Goal: Task Accomplishment & Management: Manage account settings

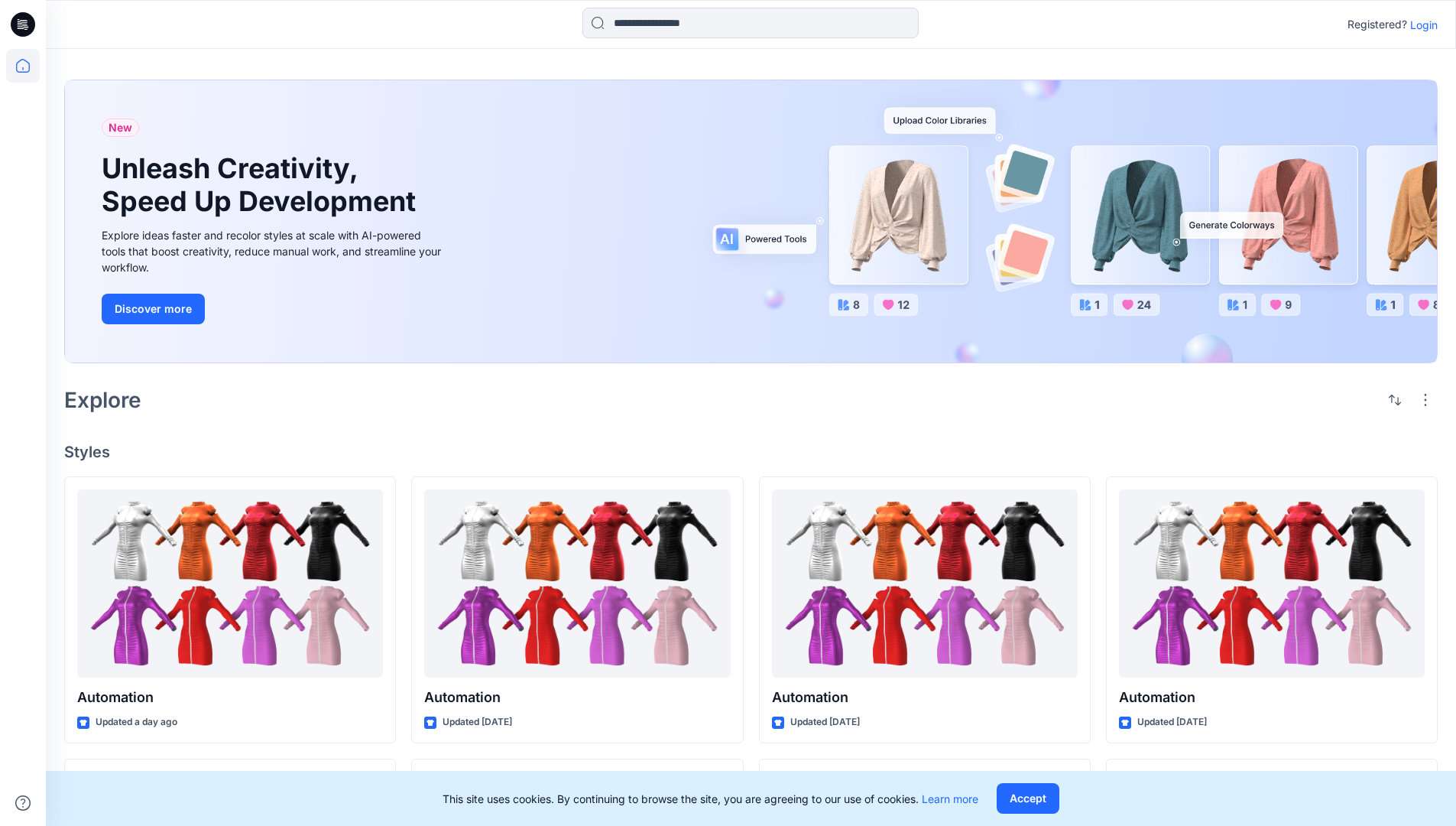
click at [1420, 24] on p "Login" at bounding box center [1424, 24] width 28 height 16
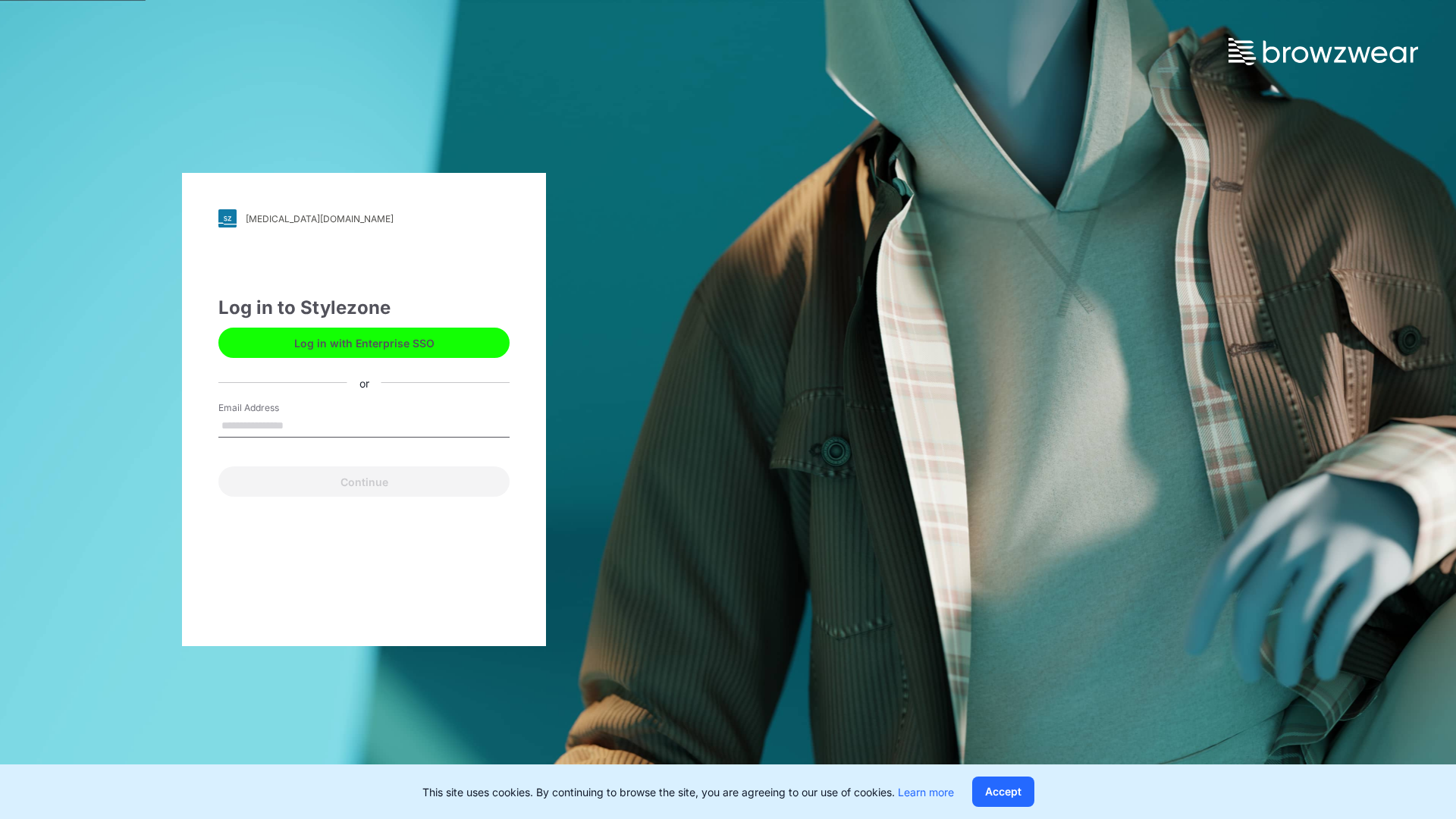
click at [299, 425] on input "Email Address" at bounding box center [364, 426] width 291 height 23
type input "**********"
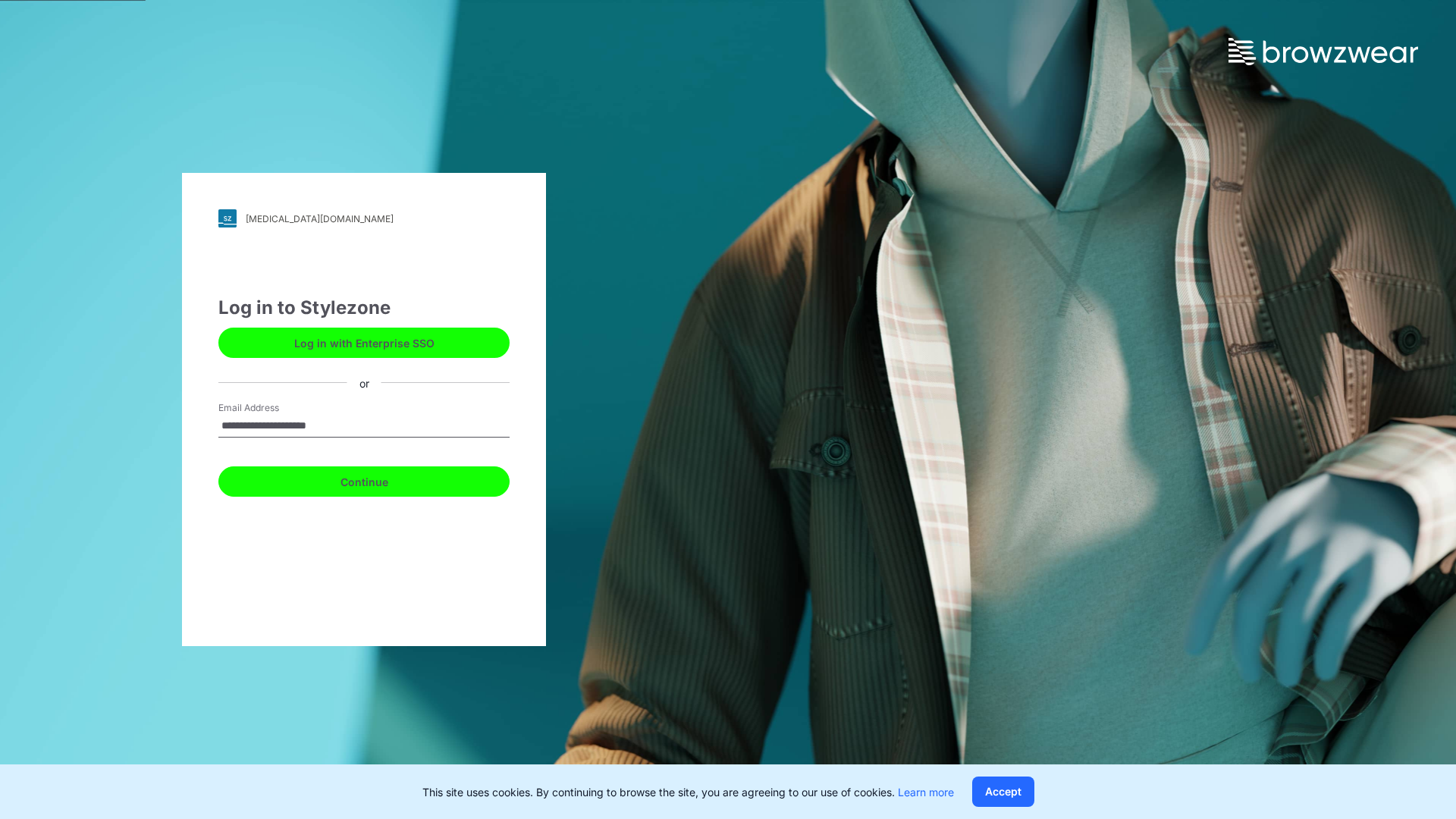
click at [381, 479] on button "Continue" at bounding box center [364, 481] width 291 height 30
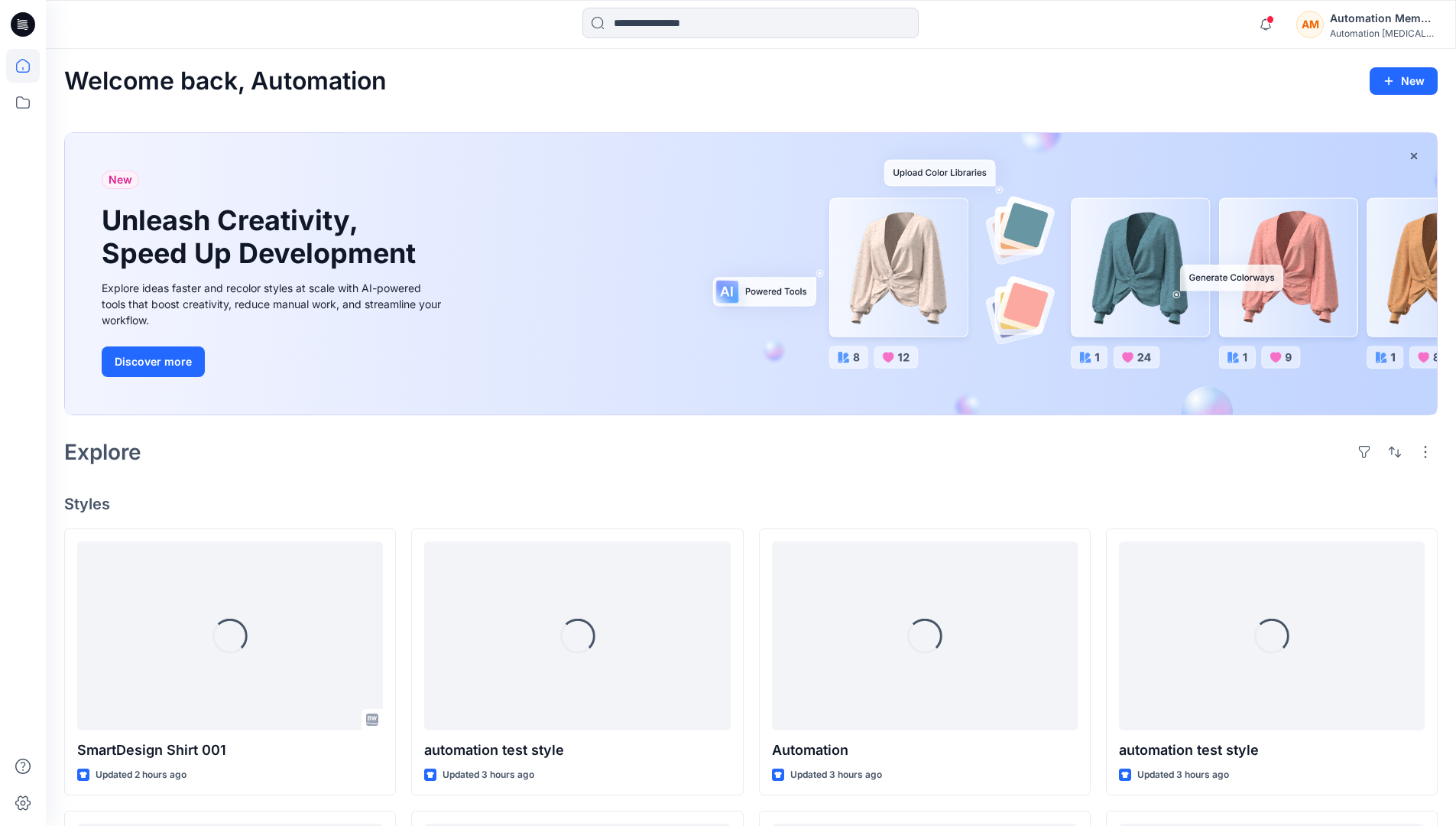
click at [27, 66] on icon at bounding box center [22, 66] width 34 height 34
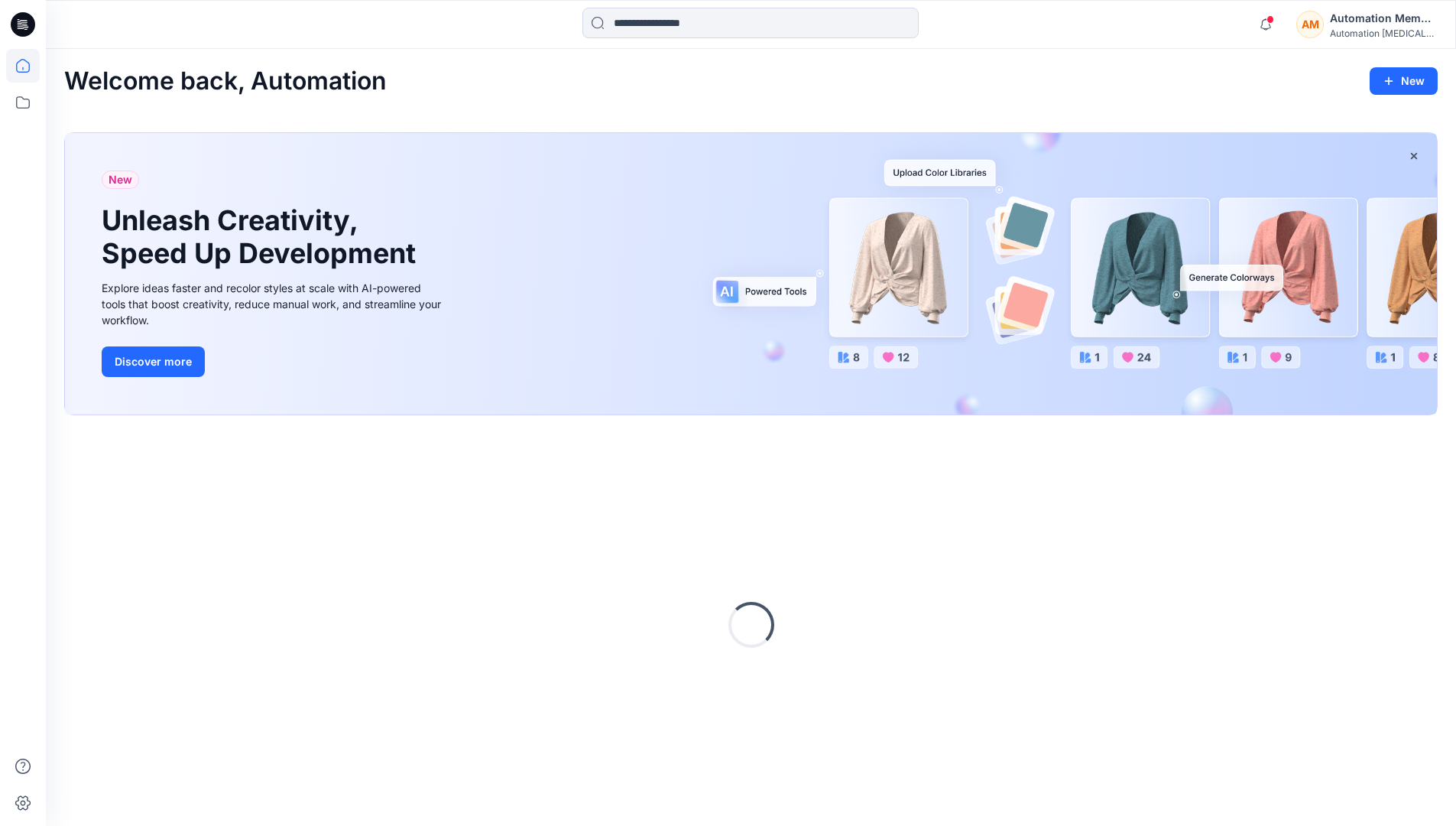
click at [1351, 18] on div "Automation Member" at bounding box center [1383, 18] width 107 height 18
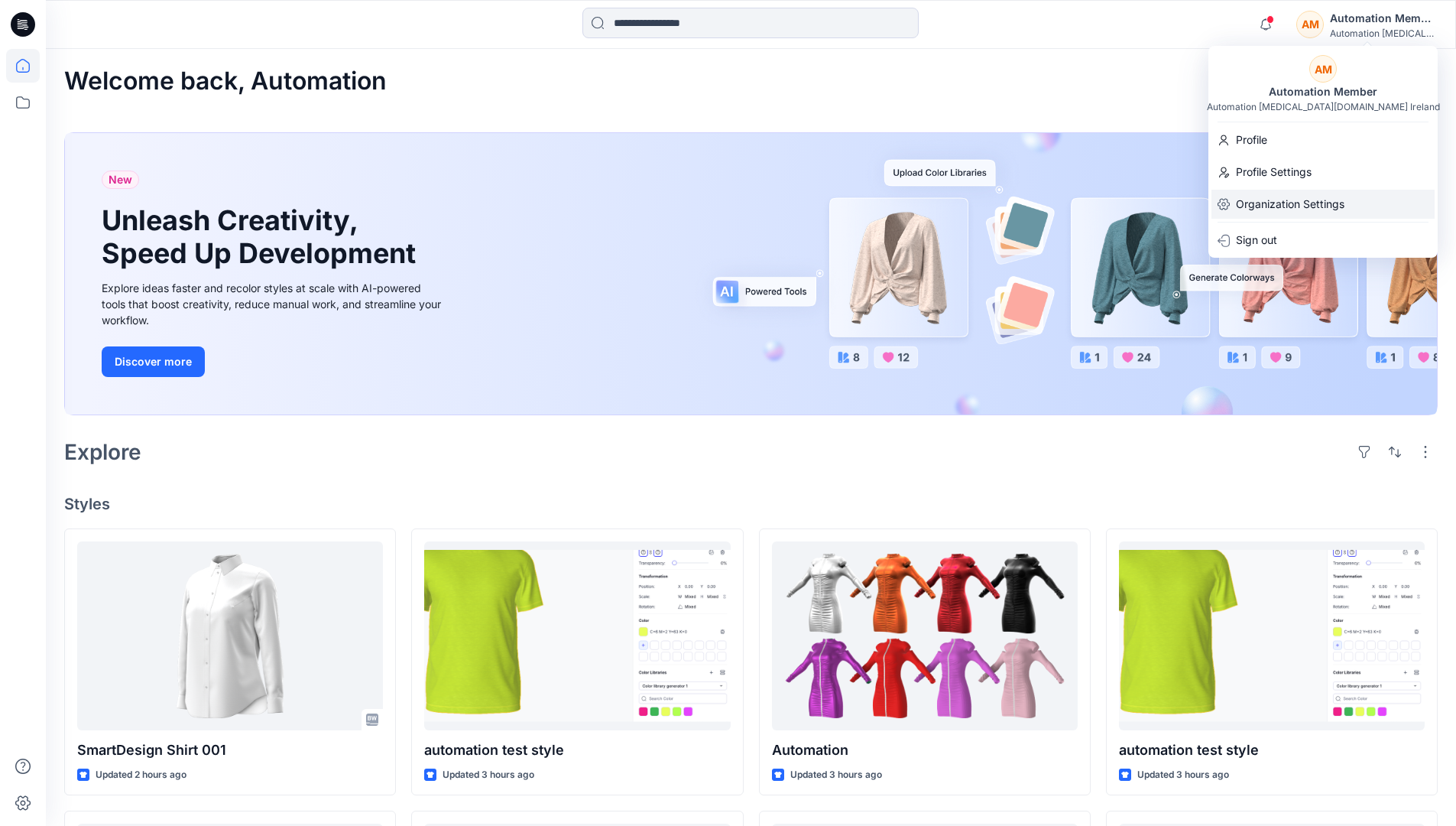
click at [1280, 195] on p "Organization Settings" at bounding box center [1290, 204] width 109 height 29
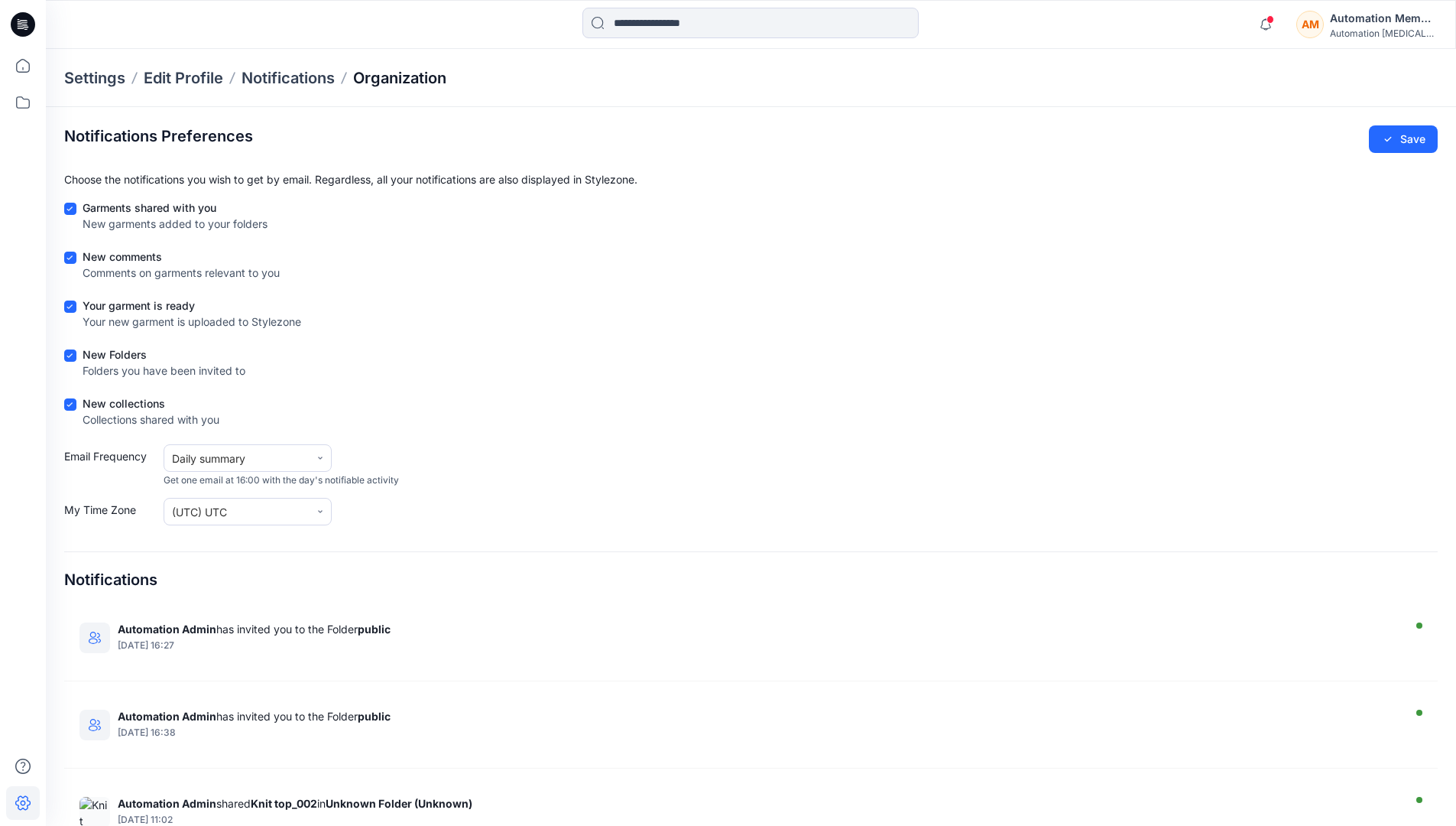
click at [429, 80] on p "Organization" at bounding box center [399, 78] width 93 height 22
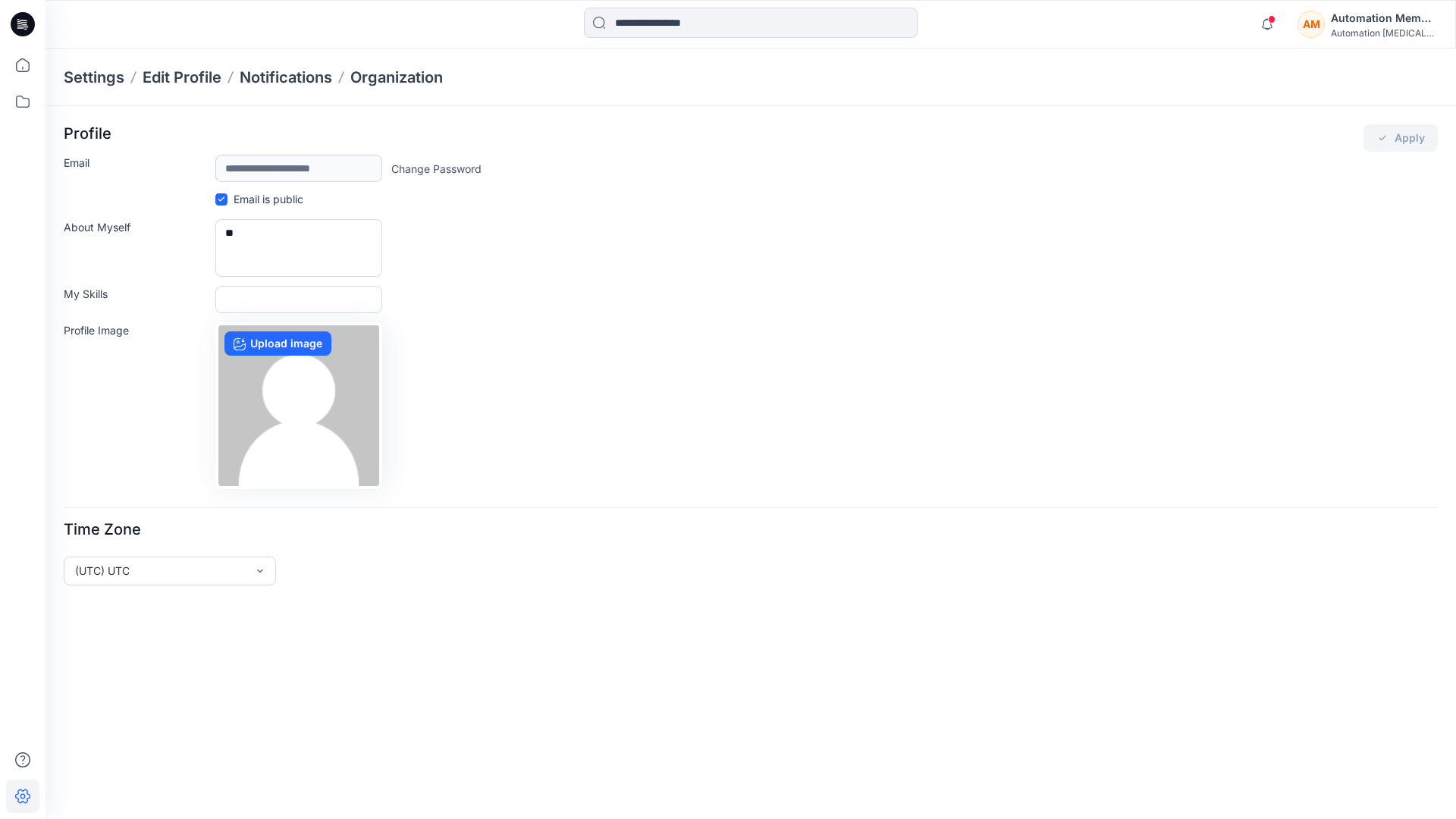
click at [1330, 27] on div "AM Automation Member Automation testim..." at bounding box center [1368, 24] width 140 height 30
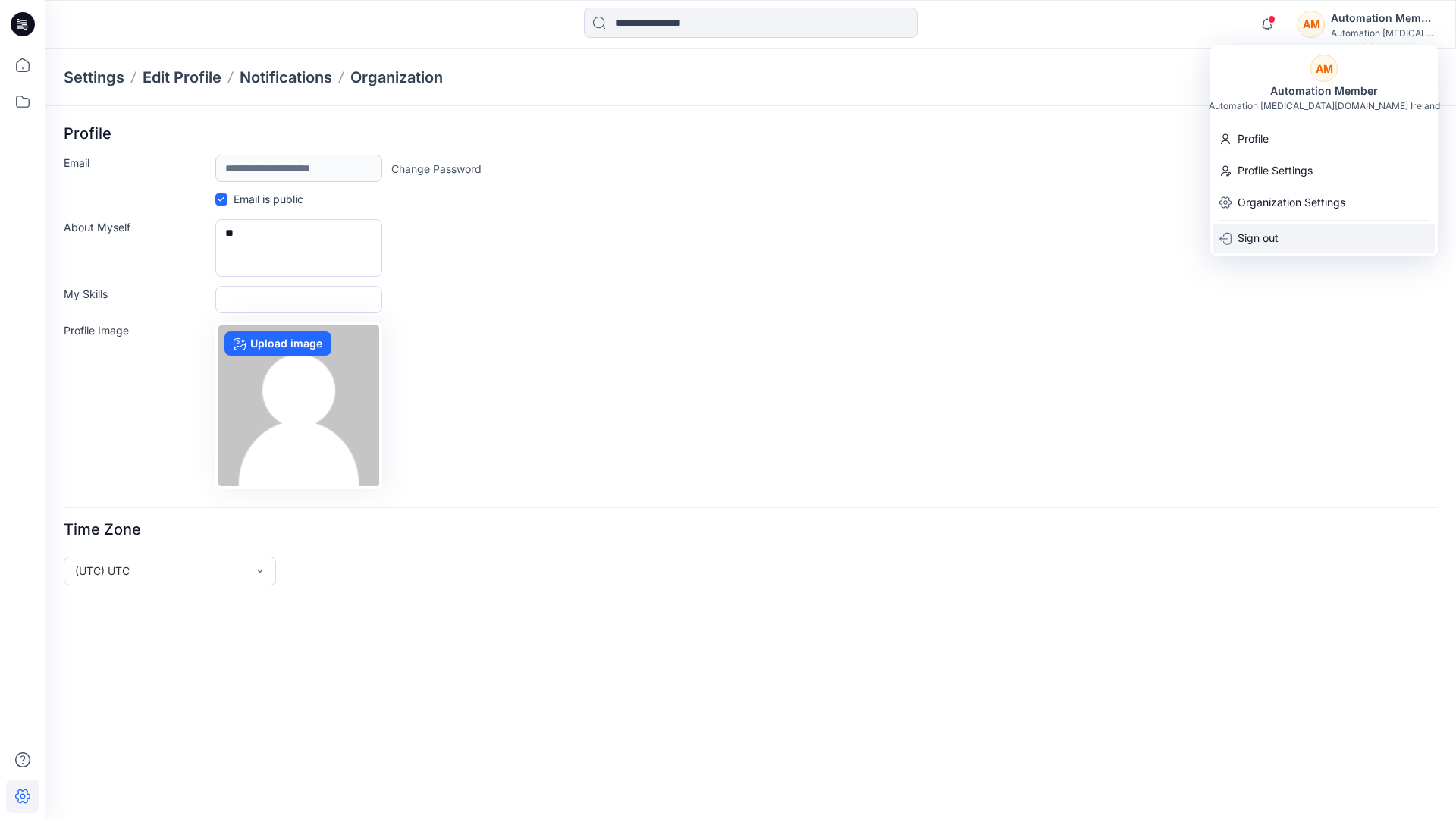
click at [1296, 232] on div "Sign out" at bounding box center [1324, 238] width 221 height 29
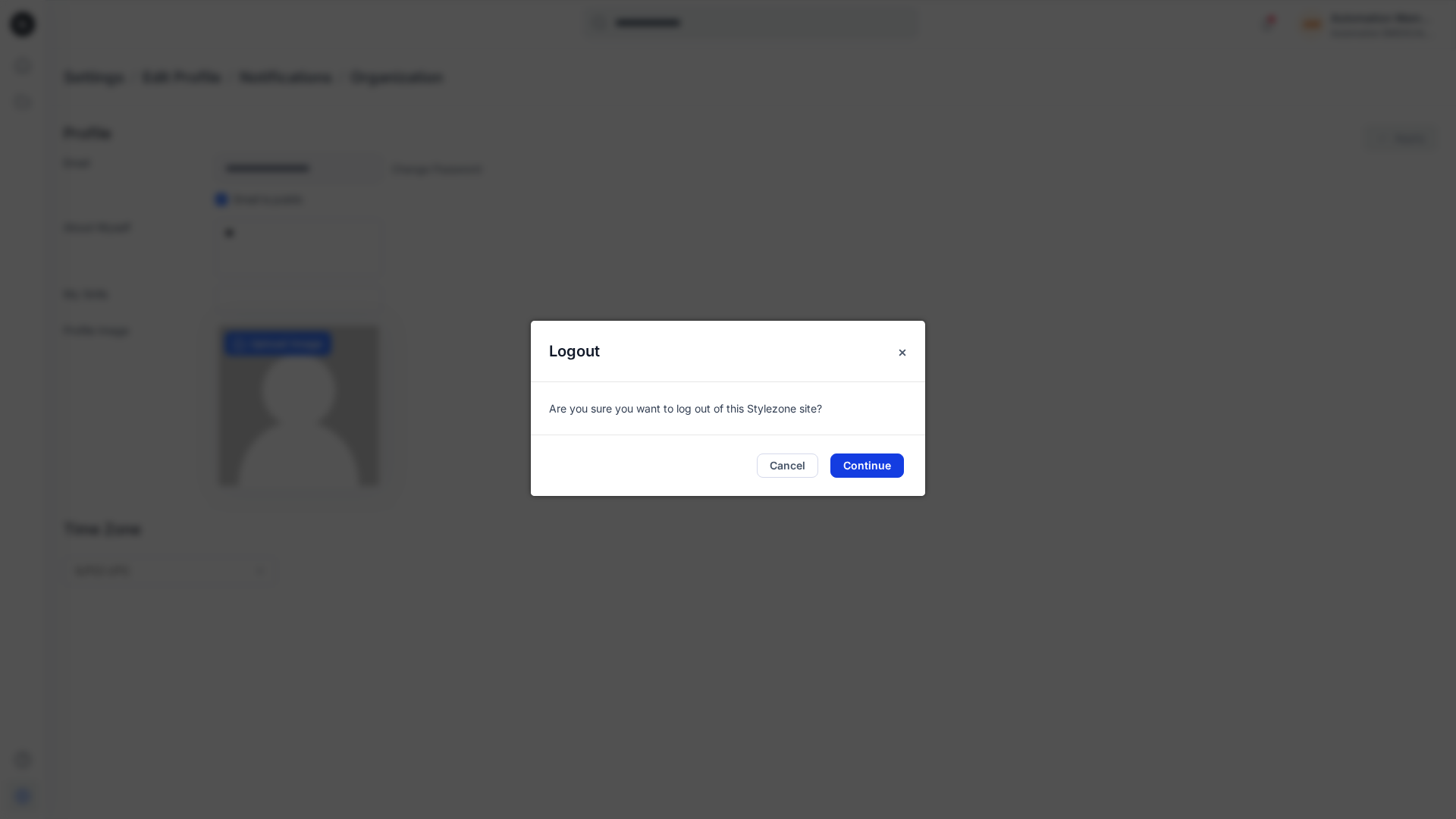
click at [847, 459] on button "Continue" at bounding box center [867, 466] width 74 height 24
